Goal: Check status: Check status

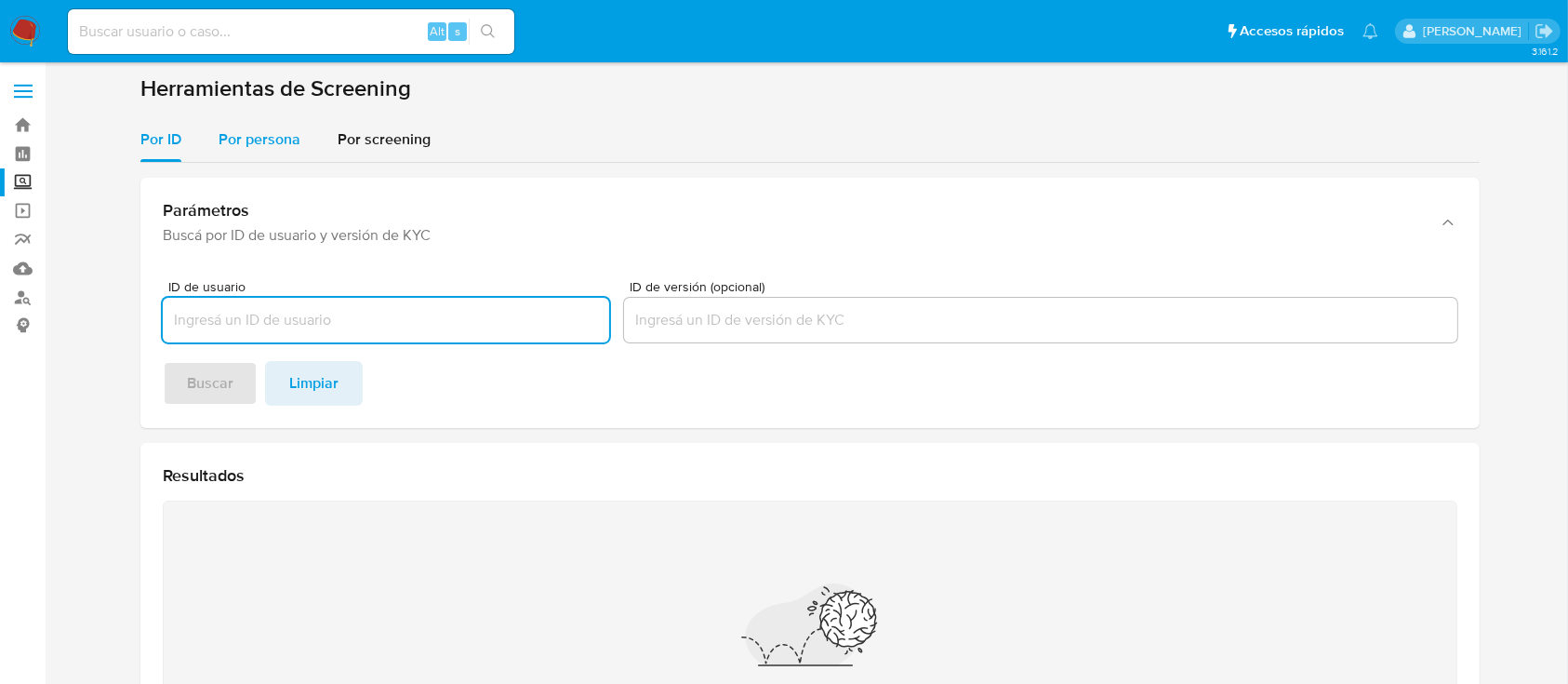
click at [286, 149] on span "Por persona" at bounding box center [259, 139] width 82 height 21
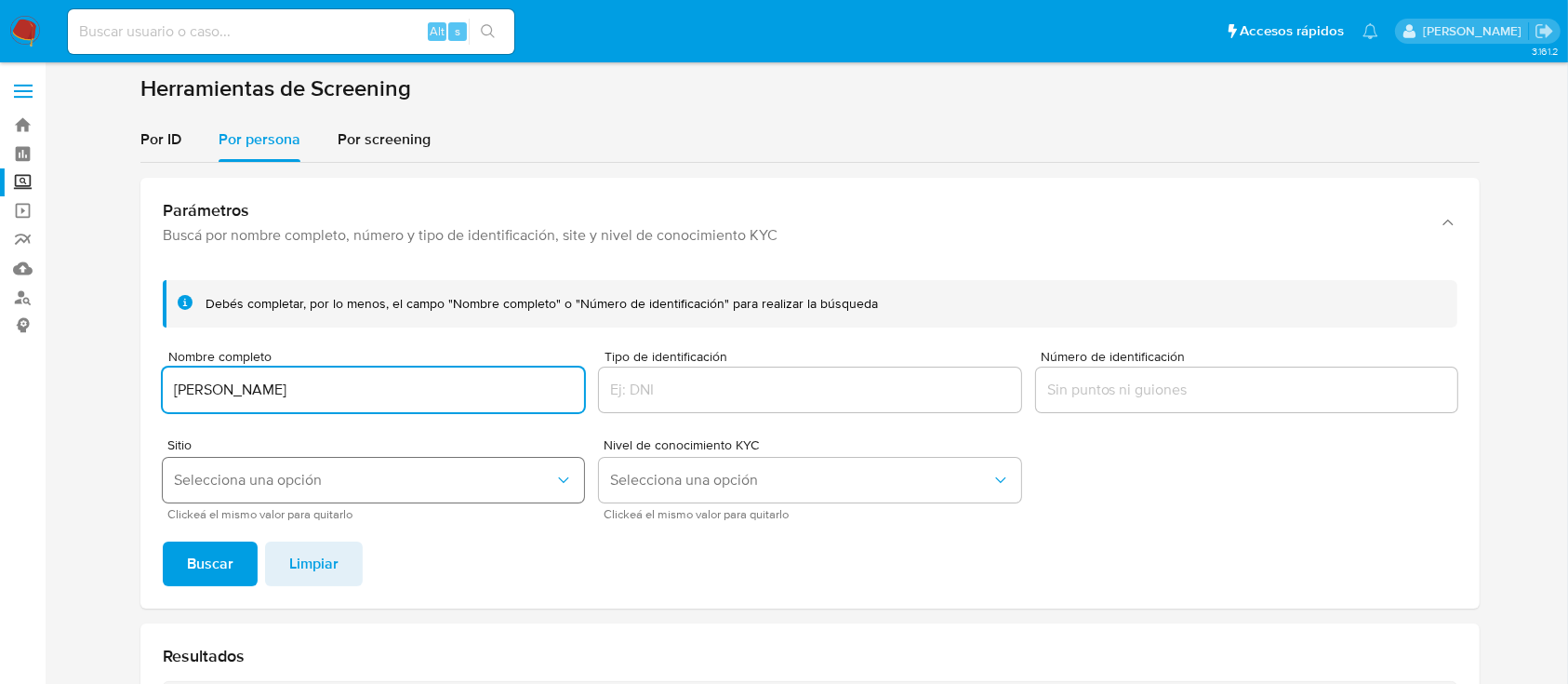
type input "ROSALINA OLVERA GARCIA"
click at [372, 481] on span "Selecciona una opción" at bounding box center [364, 481] width 381 height 19
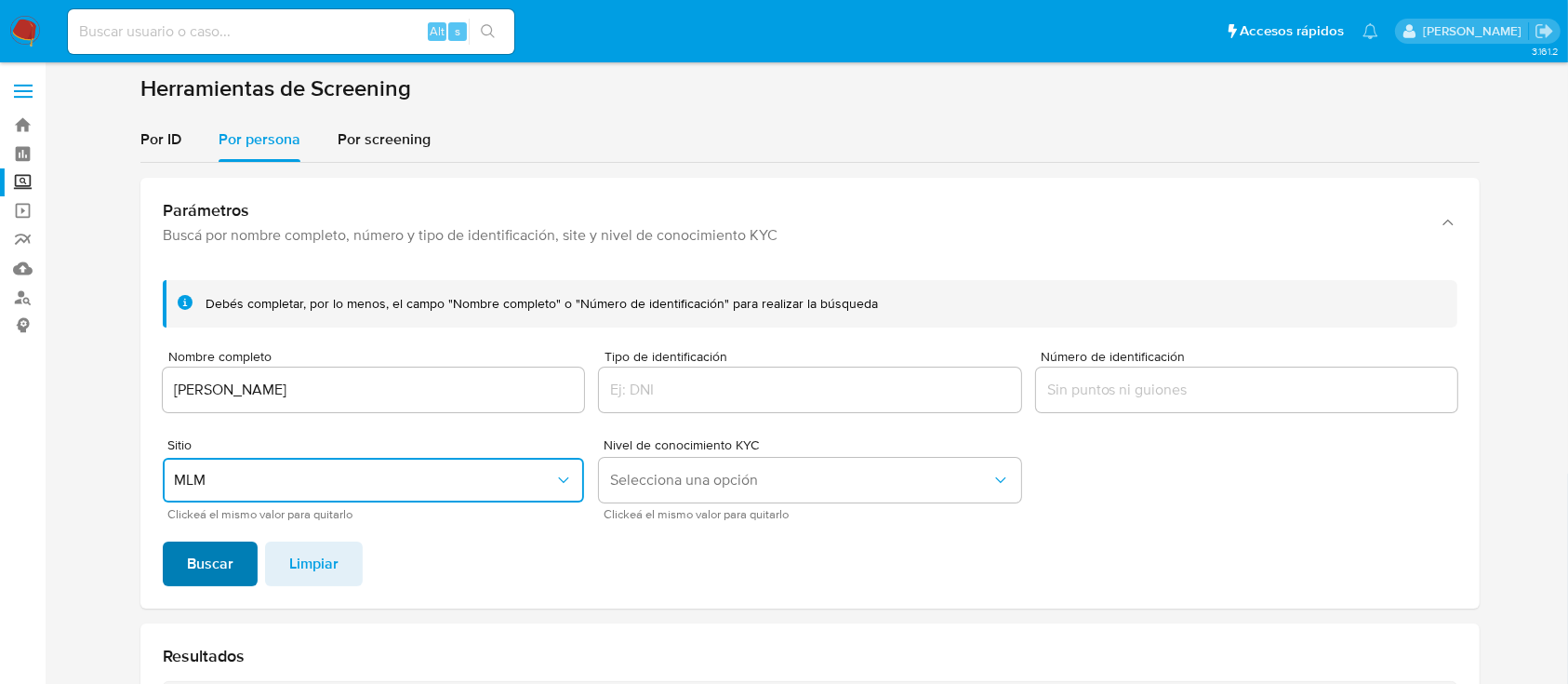
click at [203, 568] on span "Buscar" at bounding box center [210, 564] width 47 height 41
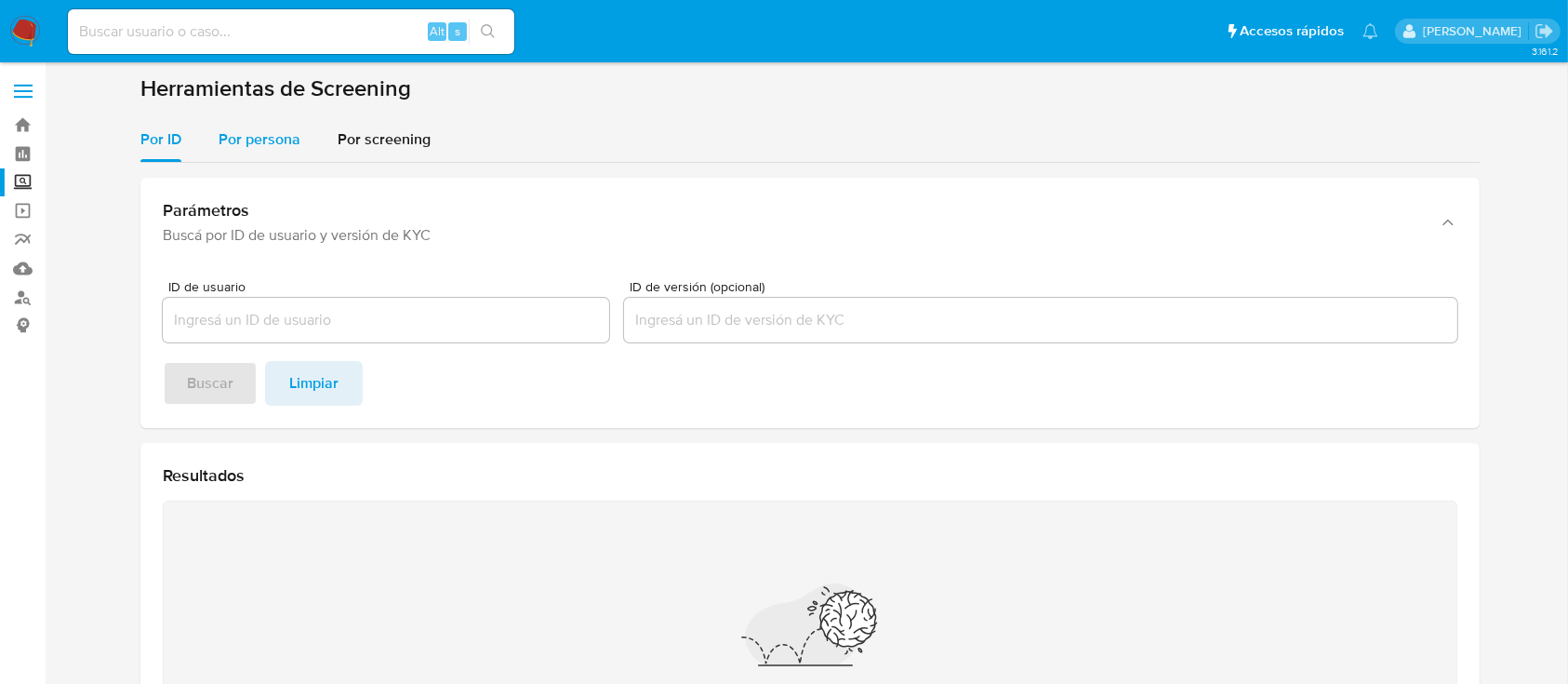
click at [275, 154] on div "Por persona" at bounding box center [259, 140] width 82 height 45
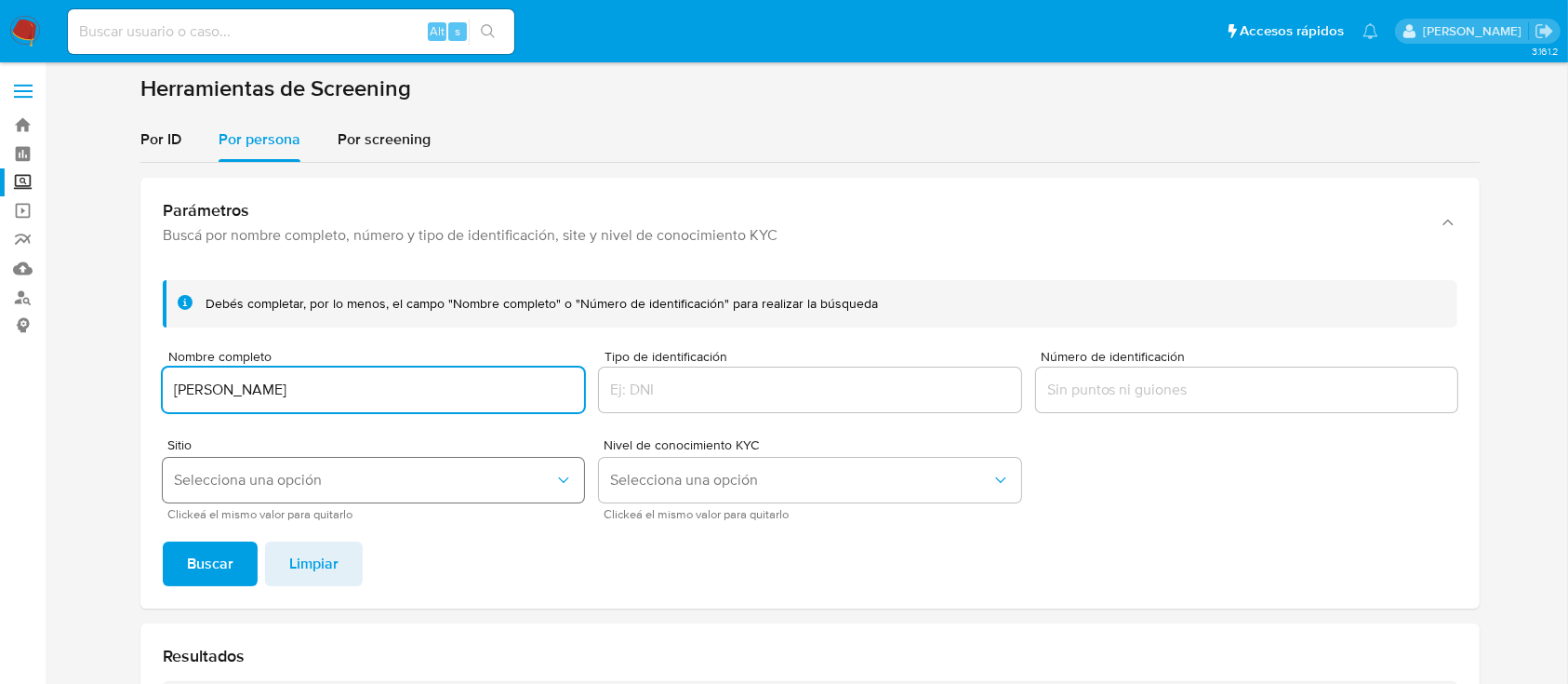
type input "ROSALINA OLVERA GARCIA"
click at [343, 475] on span "Selecciona una opción" at bounding box center [364, 481] width 381 height 19
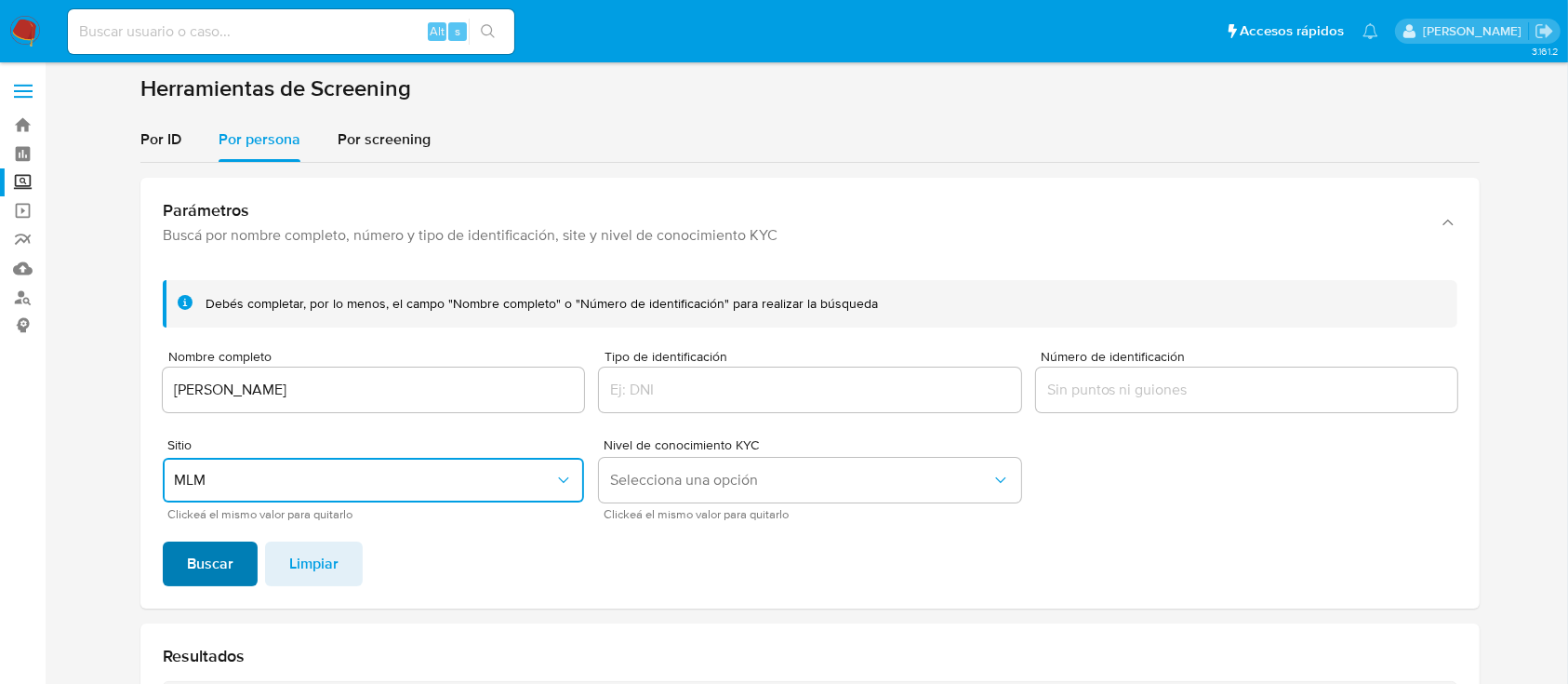
click at [232, 563] on button "Buscar" at bounding box center [211, 564] width 95 height 45
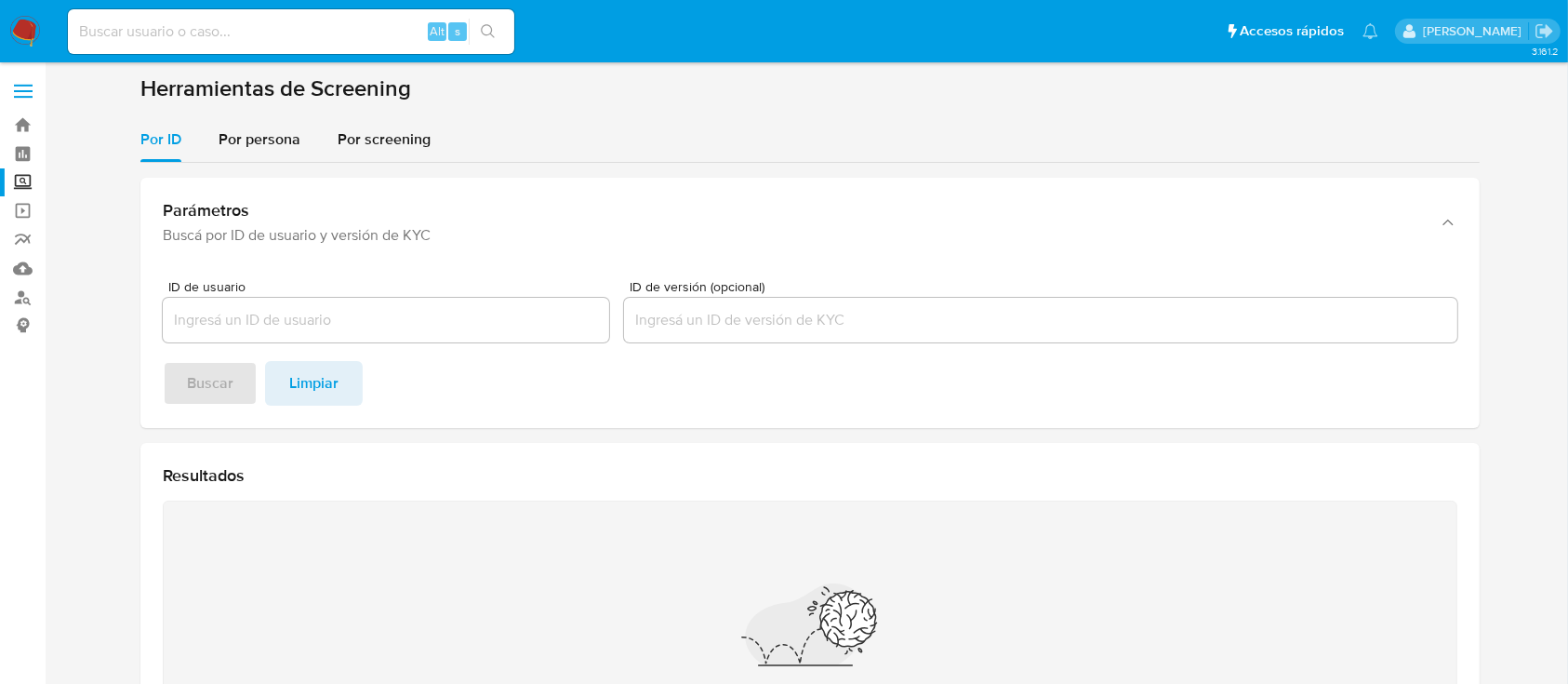
click at [37, 28] on img at bounding box center [25, 32] width 32 height 32
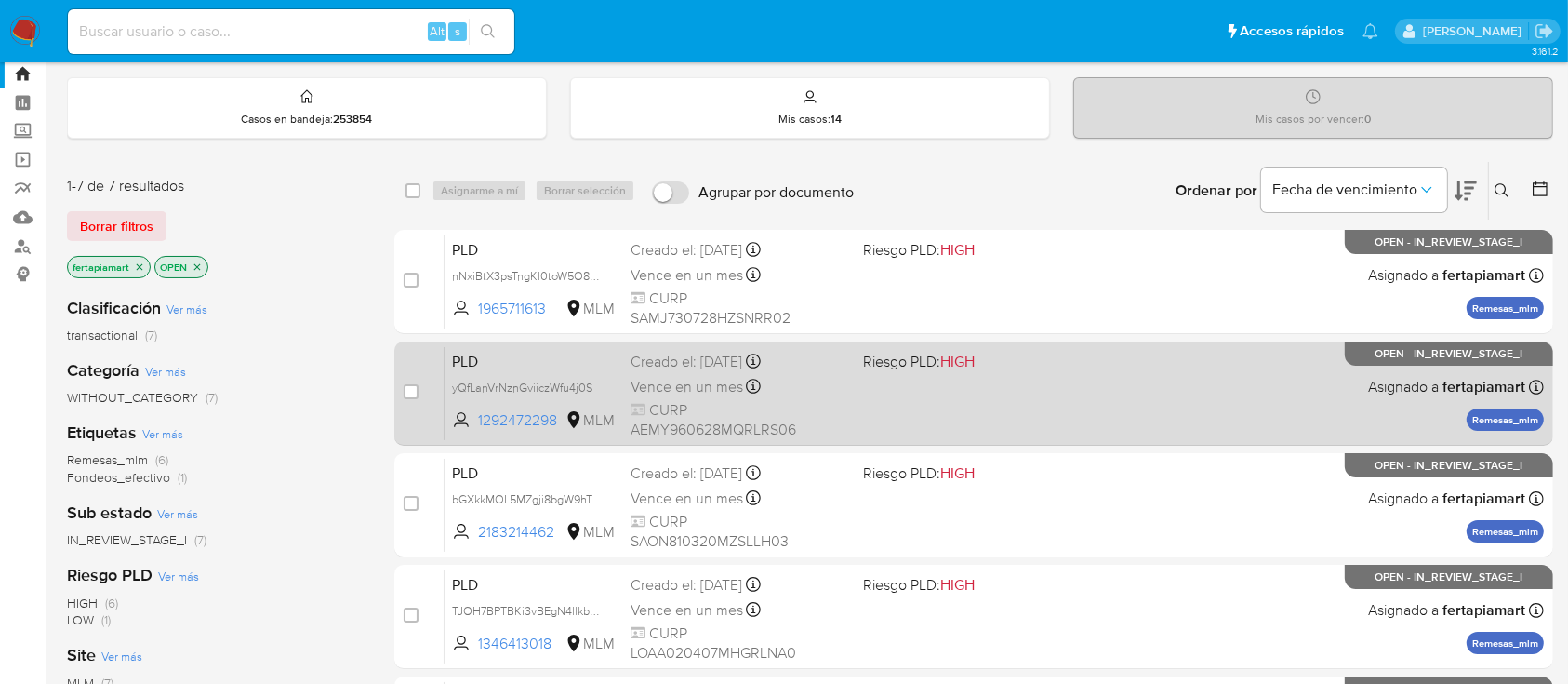
scroll to position [52, 0]
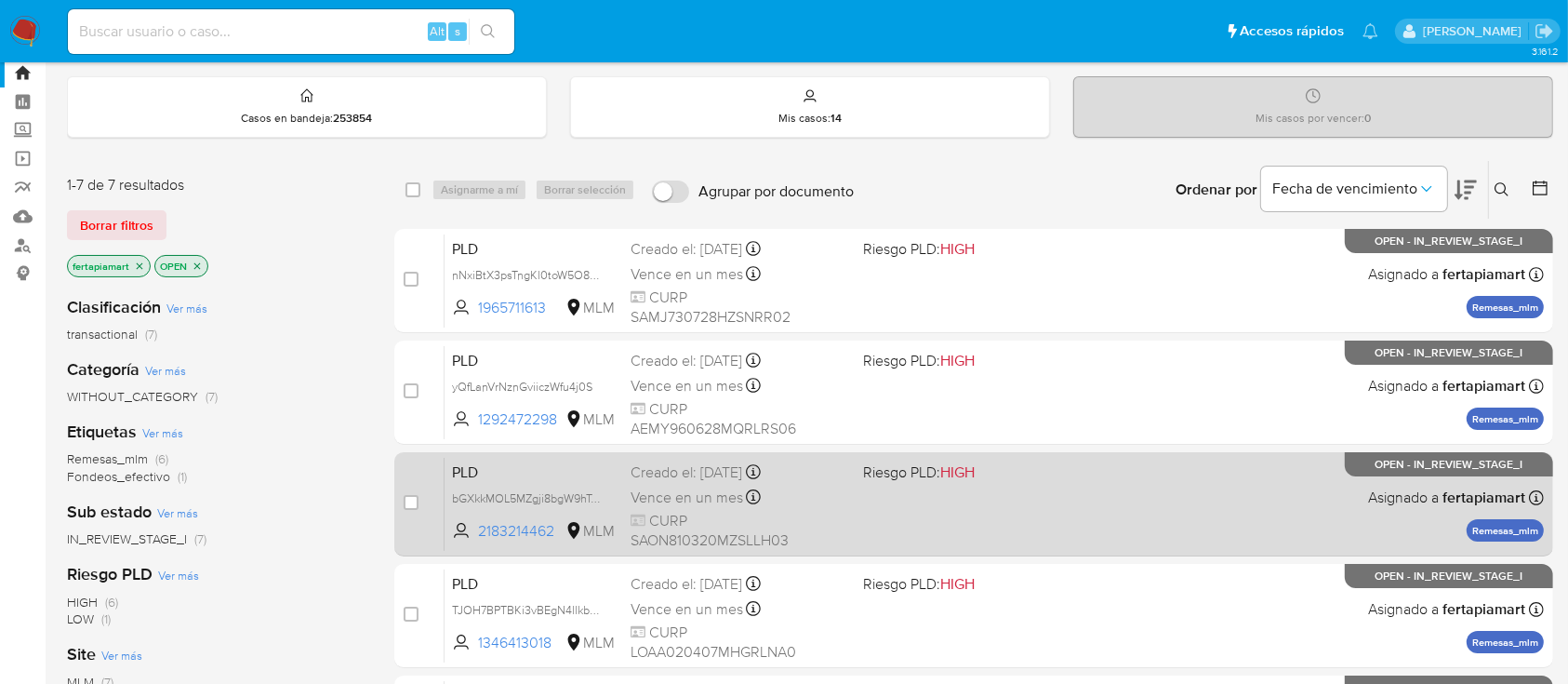
click at [673, 479] on div "Creado el: [DATE] Creado el: [DATE] 02:12:43" at bounding box center [739, 473] width 216 height 21
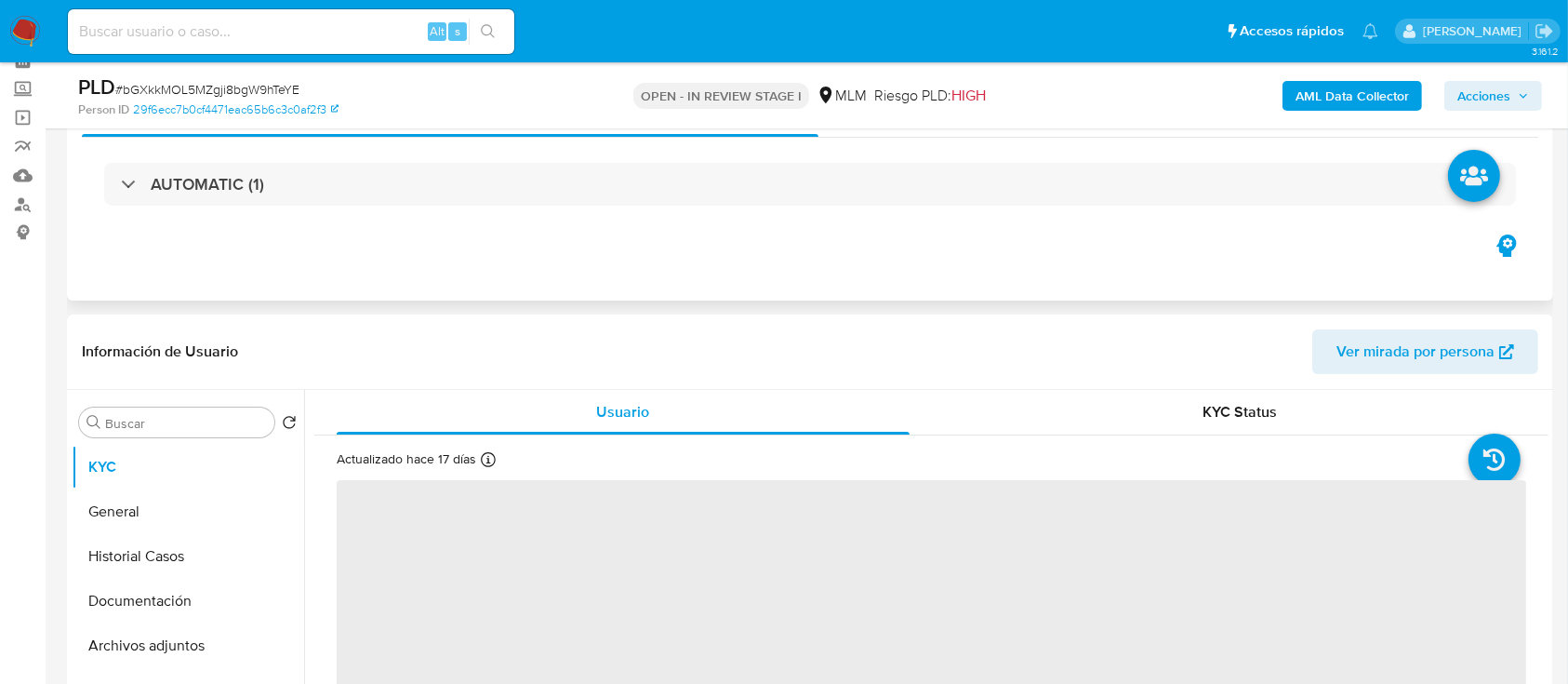
select select "10"
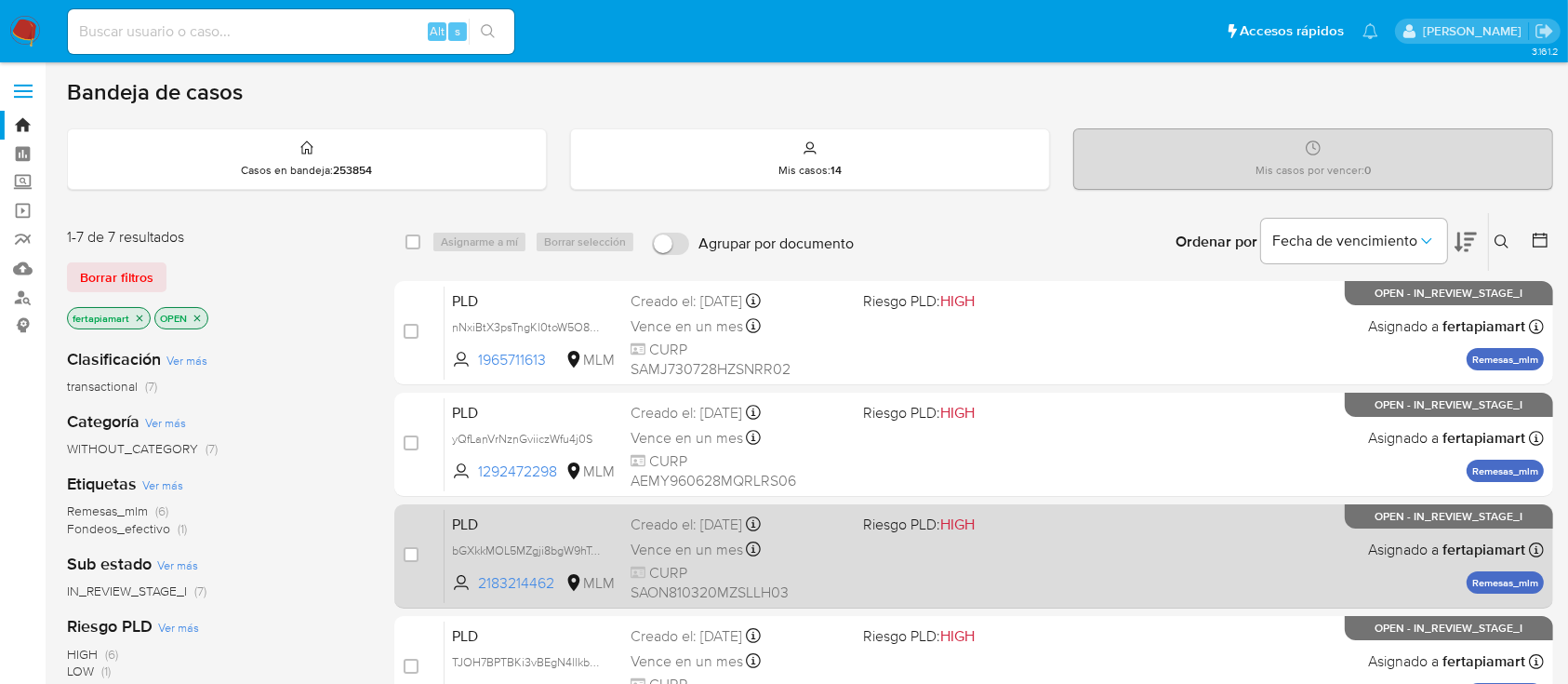
click at [807, 549] on div "Vence en un mes Vence el 11/11/2025 02:12:43" at bounding box center [739, 549] width 216 height 25
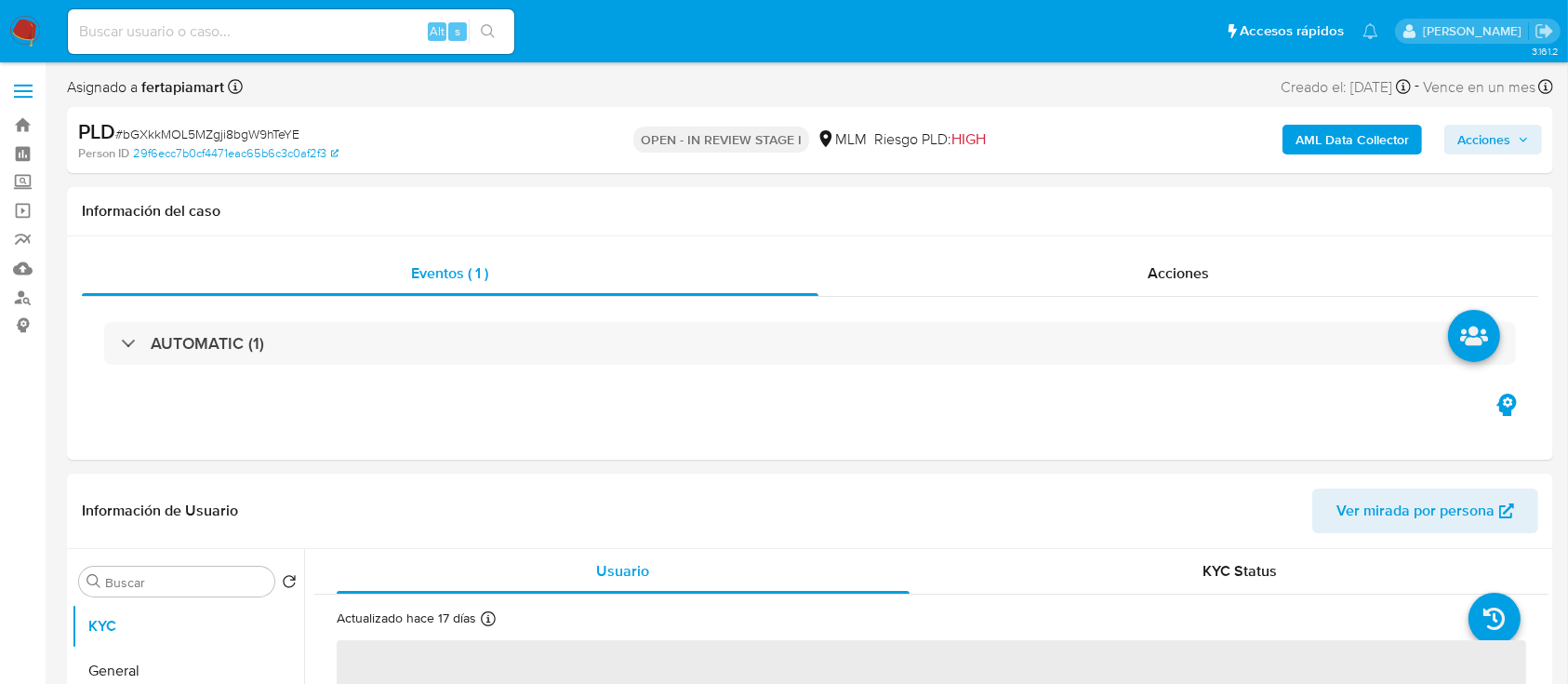
select select "10"
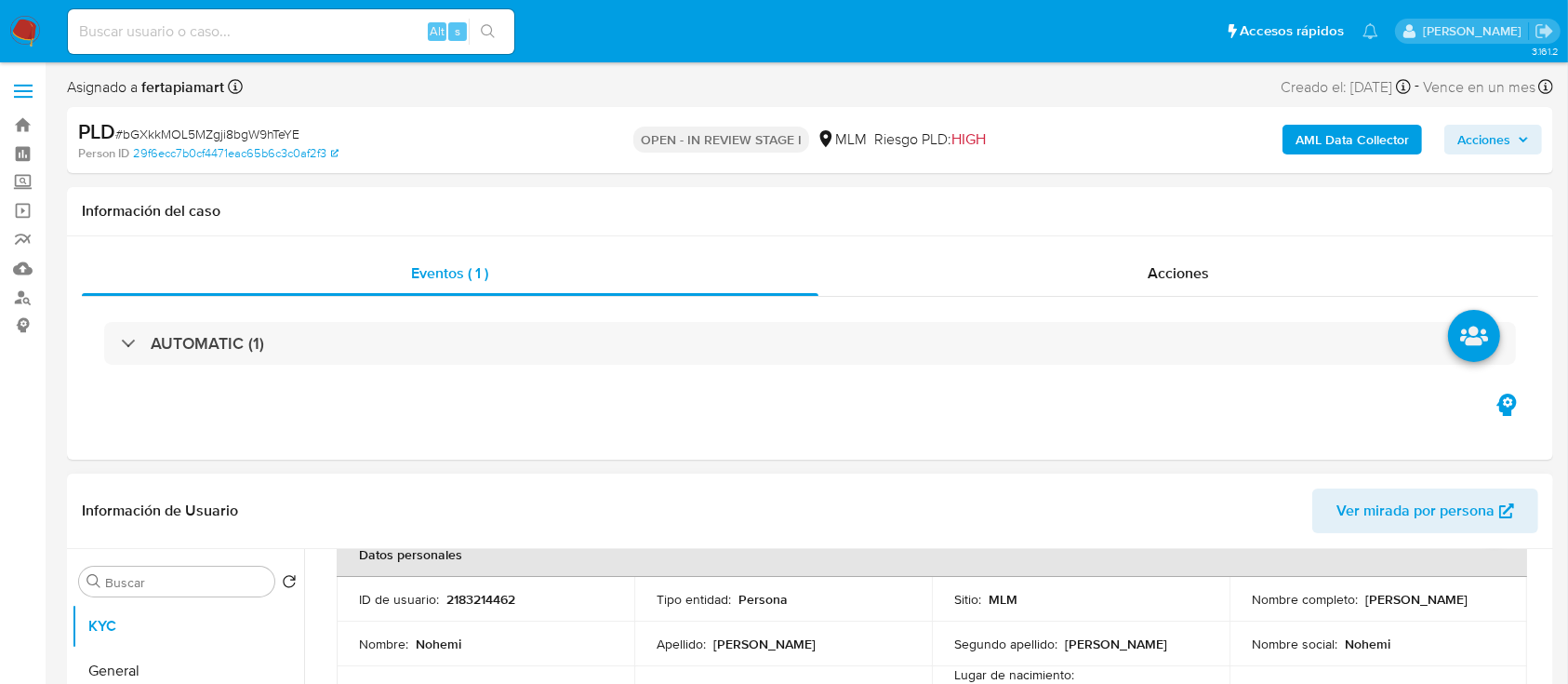
scroll to position [106, 0]
